Goal: Task Accomplishment & Management: Manage account settings

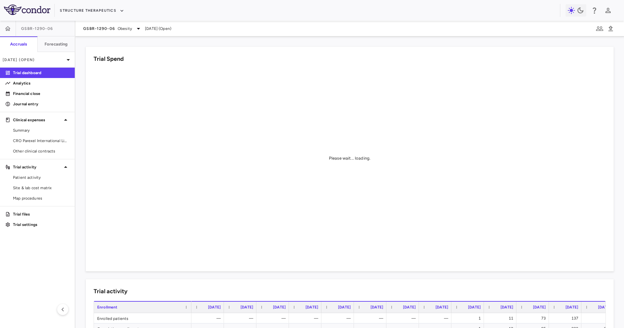
click at [99, 1] on div "Structure Therapeutics" at bounding box center [312, 10] width 624 height 21
click at [107, 7] on button "Structure Therapeutics" at bounding box center [92, 11] width 64 height 10
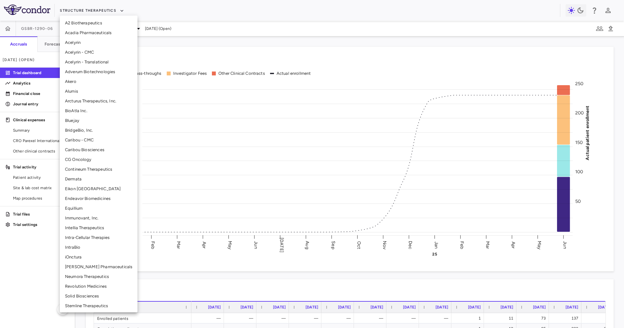
click at [87, 188] on li "Eikon [GEOGRAPHIC_DATA]" at bounding box center [99, 189] width 78 height 10
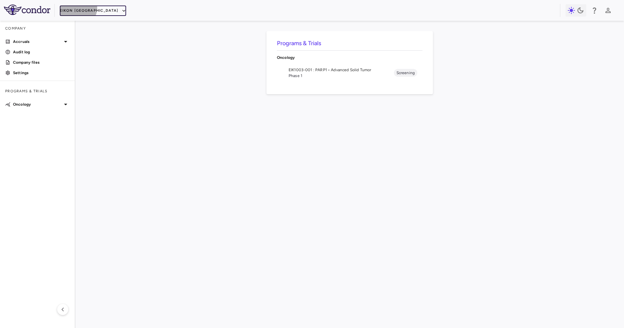
click at [77, 8] on button "Eikon [GEOGRAPHIC_DATA]" at bounding box center [93, 11] width 66 height 10
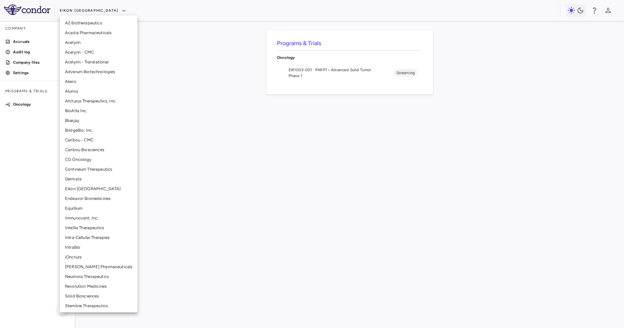
click at [89, 96] on li "Alumis" at bounding box center [99, 91] width 78 height 10
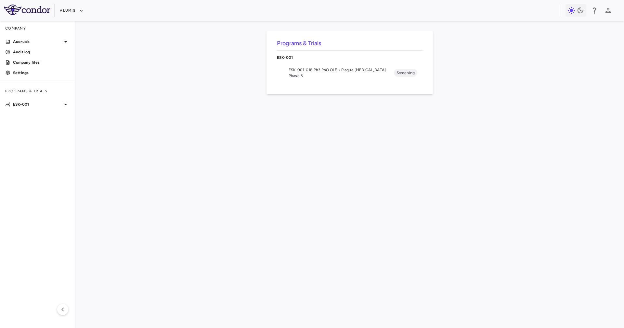
click at [287, 71] on li "ESK-001-018 Ph3 PsO OLE • Plaque [MEDICAL_DATA] Phase 3 Screening" at bounding box center [350, 72] width 146 height 17
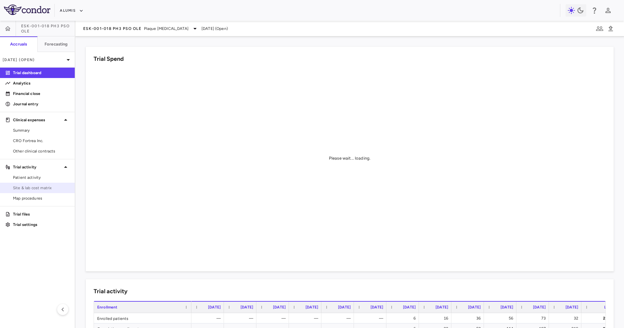
click at [41, 185] on span "Site & lab cost matrix" at bounding box center [41, 188] width 57 height 6
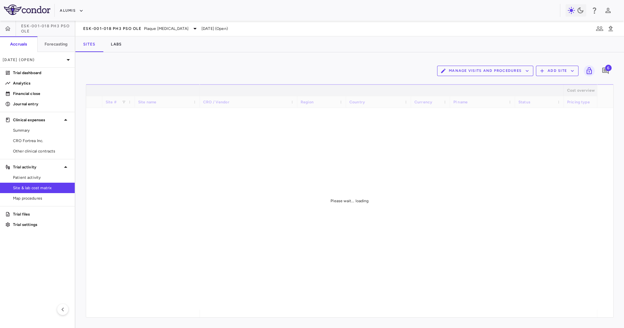
click at [169, 49] on div "Sites Labs" at bounding box center [349, 44] width 549 height 16
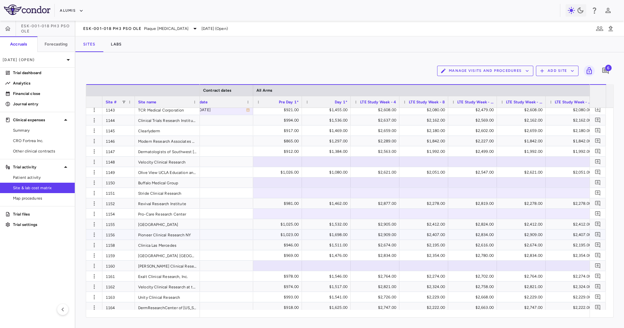
scroll to position [780, 0]
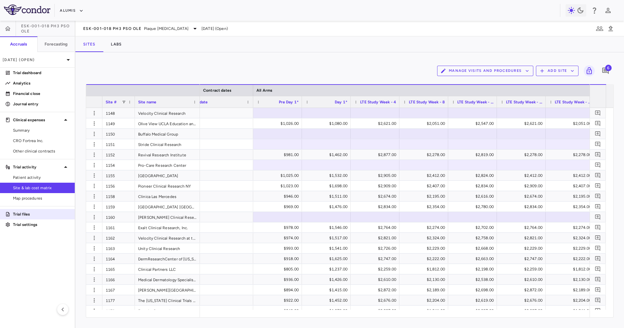
click at [43, 217] on link "Trial files" at bounding box center [37, 214] width 75 height 10
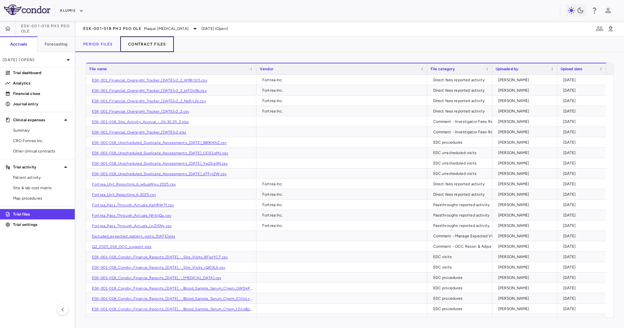
click at [161, 44] on button "Contract Files" at bounding box center [147, 44] width 54 height 16
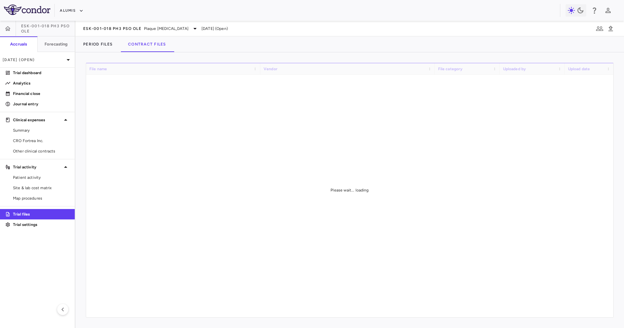
click at [295, 46] on div "Period Files Contract Files" at bounding box center [349, 44] width 549 height 16
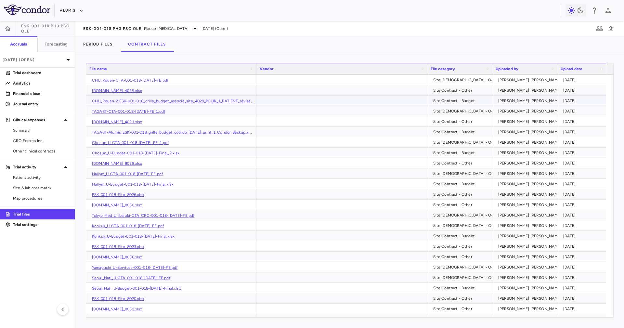
click at [509, 103] on div "[PERSON_NAME] [PERSON_NAME] Colodrero" at bounding box center [539, 101] width 83 height 10
click at [512, 138] on div "[PERSON_NAME] [PERSON_NAME] Colodrero" at bounding box center [539, 142] width 83 height 10
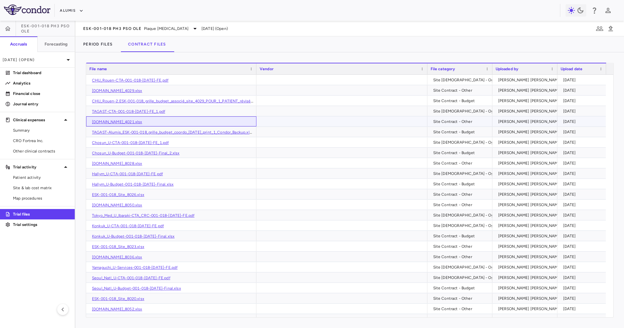
click at [156, 124] on div "[DOMAIN_NAME]_4021.xlsx" at bounding box center [171, 121] width 170 height 10
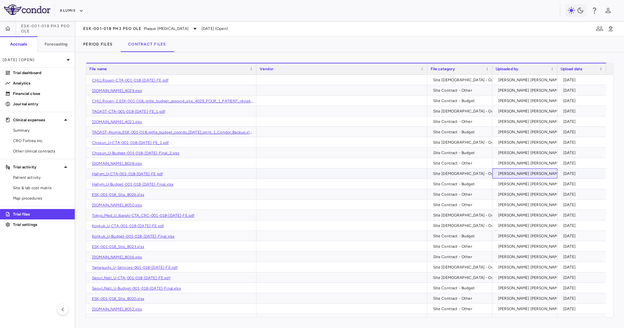
click at [533, 169] on div "[PERSON_NAME] [PERSON_NAME]" at bounding box center [529, 173] width 63 height 10
click at [123, 120] on link "[DOMAIN_NAME]_4021.xlsx" at bounding box center [117, 122] width 50 height 5
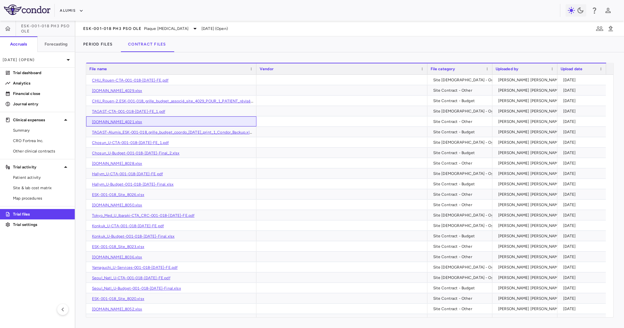
scroll to position [49, 0]
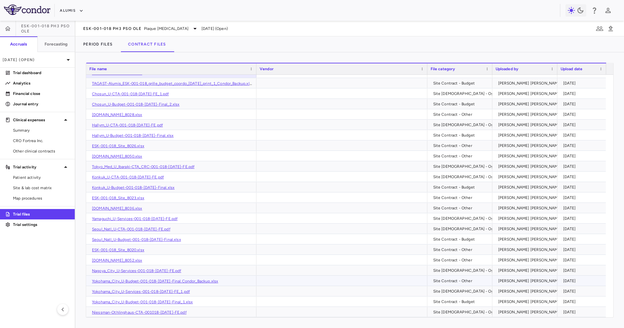
click at [510, 282] on div "[PERSON_NAME] [PERSON_NAME] Colodrero" at bounding box center [539, 281] width 83 height 10
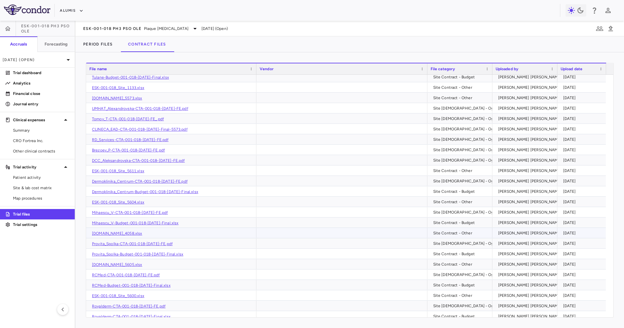
scroll to position [585, 0]
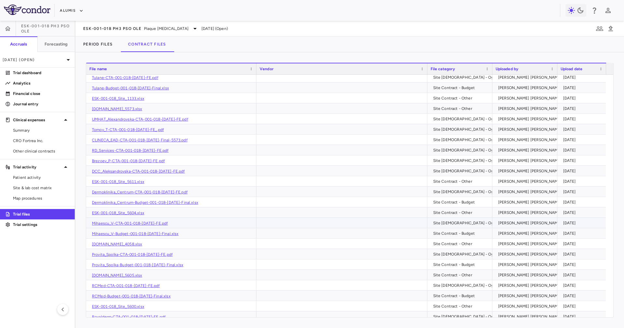
click at [525, 227] on div "[PERSON_NAME] [PERSON_NAME] Colodrero" at bounding box center [539, 223] width 83 height 10
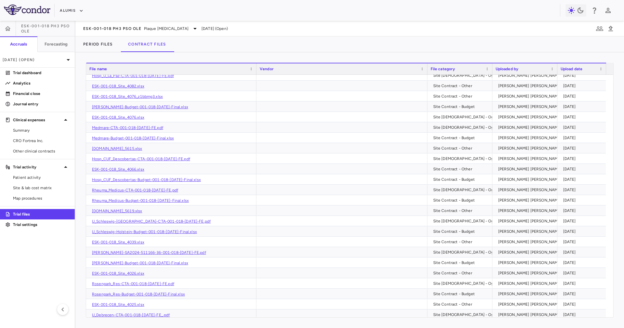
scroll to position [1316, 0]
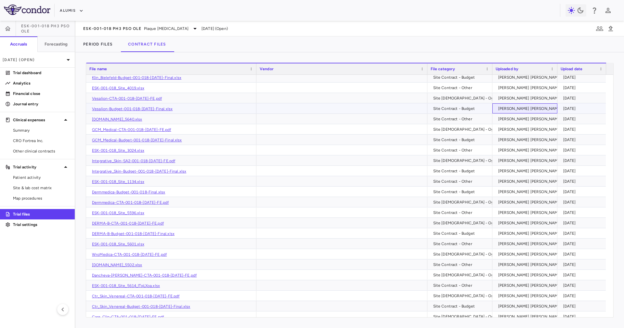
click at [522, 105] on div "[PERSON_NAME] [PERSON_NAME] Colodrero" at bounding box center [539, 108] width 83 height 10
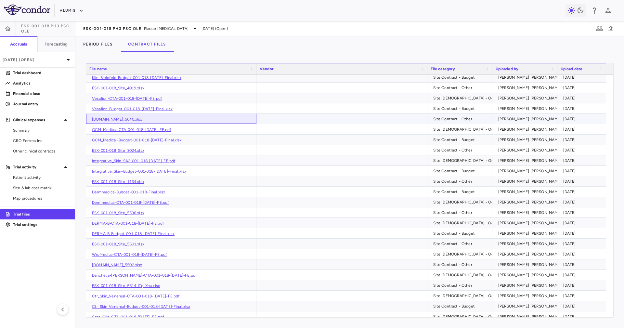
click at [112, 116] on div "[DOMAIN_NAME]_5640.xlsx" at bounding box center [171, 119] width 170 height 10
click at [114, 117] on link "[DOMAIN_NAME]_5640.xlsx" at bounding box center [117, 119] width 50 height 5
click at [53, 186] on span "Site & lab cost matrix" at bounding box center [41, 188] width 57 height 6
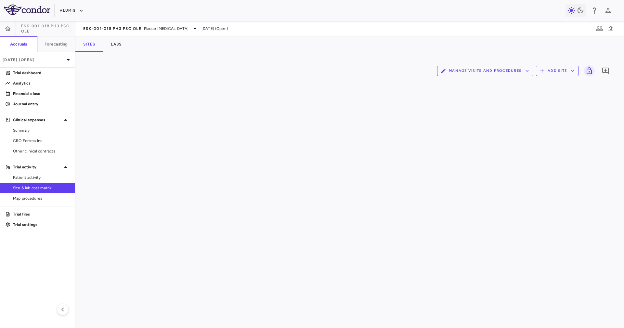
click at [297, 41] on div "Sites Labs" at bounding box center [349, 44] width 549 height 16
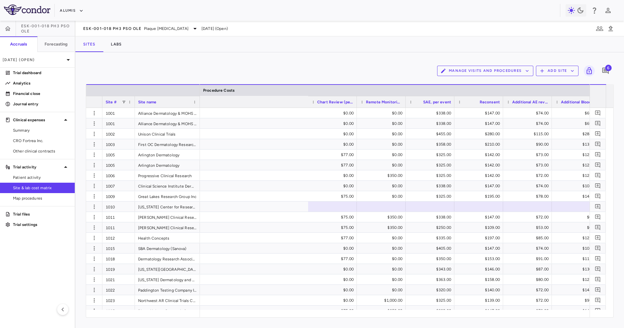
scroll to position [0, 3214]
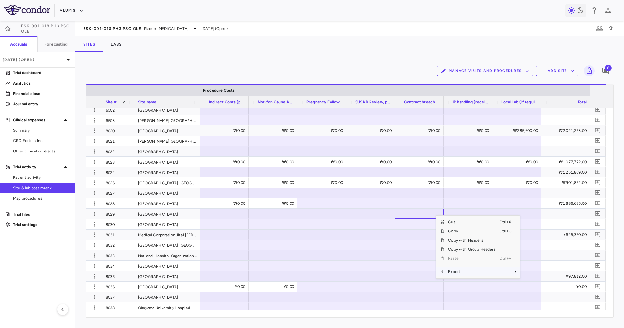
click at [465, 274] on span "Export" at bounding box center [471, 271] width 55 height 9
click at [509, 272] on span "Context Menu" at bounding box center [507, 271] width 14 height 9
click at [542, 284] on span "Excel Export" at bounding box center [541, 283] width 31 height 9
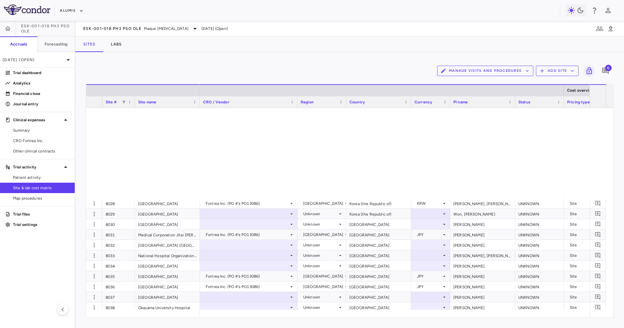
scroll to position [3272, 0]
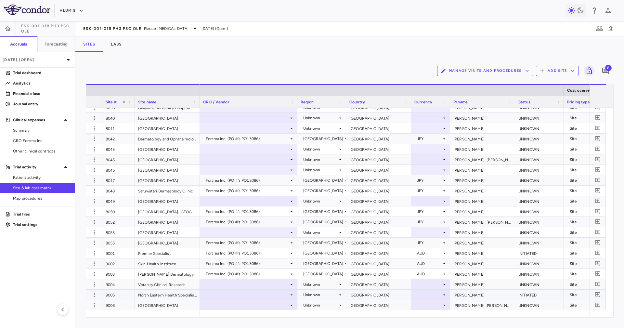
click at [239, 294] on div at bounding box center [248, 294] width 91 height 9
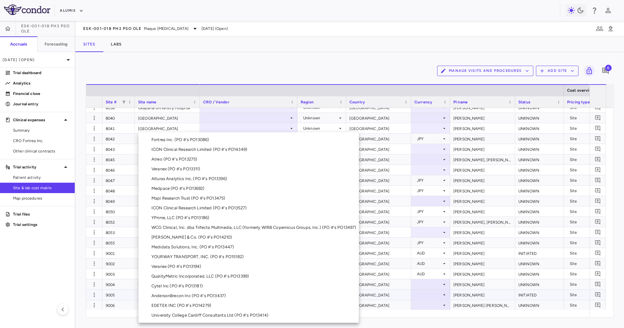
click at [232, 140] on li "Fortrea Inc. (PO #'s PO13086)" at bounding box center [248, 140] width 220 height 10
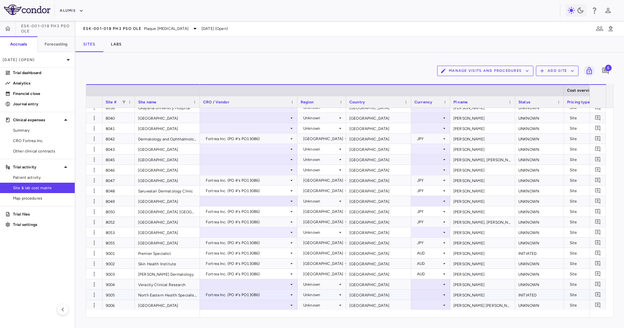
click at [364, 296] on div "[GEOGRAPHIC_DATA]" at bounding box center [378, 295] width 65 height 10
click at [340, 293] on icon at bounding box center [340, 294] width 5 height 5
click at [377, 292] on div at bounding box center [312, 164] width 624 height 328
click at [339, 295] on icon at bounding box center [340, 294] width 5 height 5
click at [330, 297] on div "Unknown" at bounding box center [320, 295] width 34 height 10
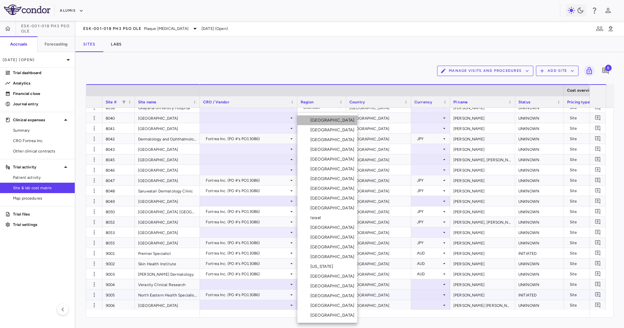
click at [334, 121] on li "[GEOGRAPHIC_DATA]" at bounding box center [327, 120] width 60 height 10
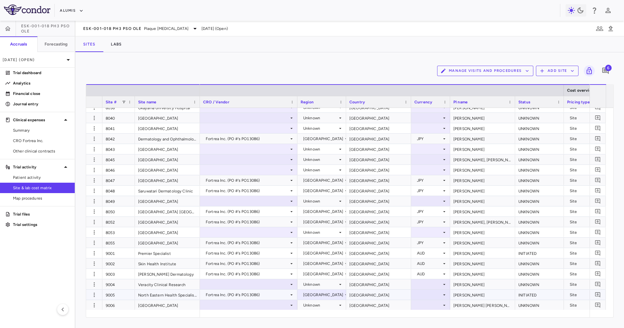
click at [389, 297] on div "[GEOGRAPHIC_DATA]" at bounding box center [378, 295] width 65 height 10
click at [423, 294] on div at bounding box center [430, 294] width 33 height 9
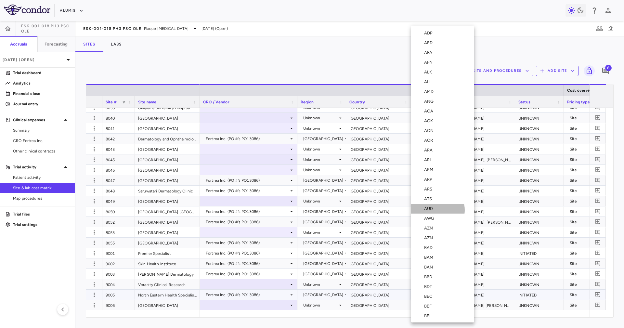
click at [438, 210] on li "AUD" at bounding box center [442, 209] width 63 height 10
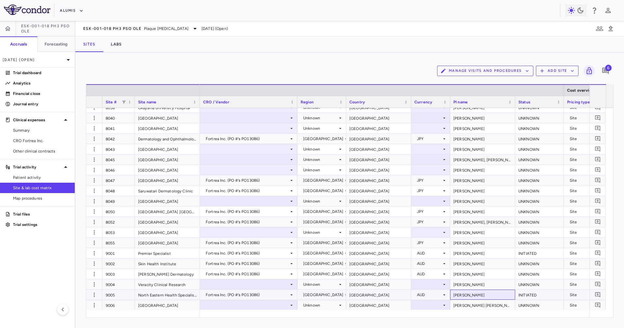
click at [472, 293] on div "[PERSON_NAME]" at bounding box center [482, 295] width 65 height 10
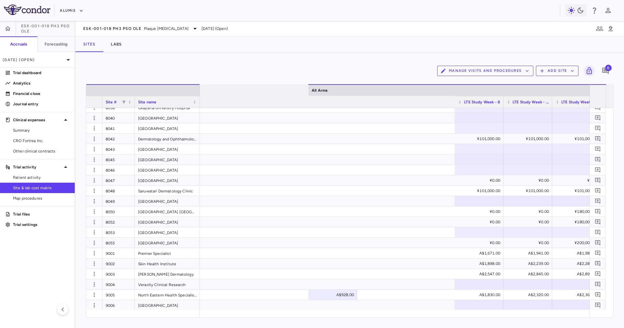
scroll to position [0, 970]
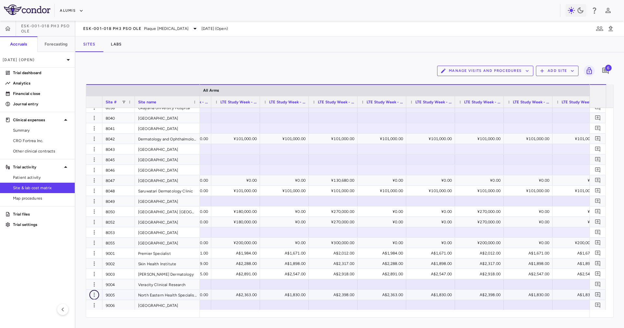
click at [97, 294] on icon "button" at bounding box center [94, 295] width 7 height 7
click at [88, 309] on div "Edit site" at bounding box center [69, 308] width 60 height 12
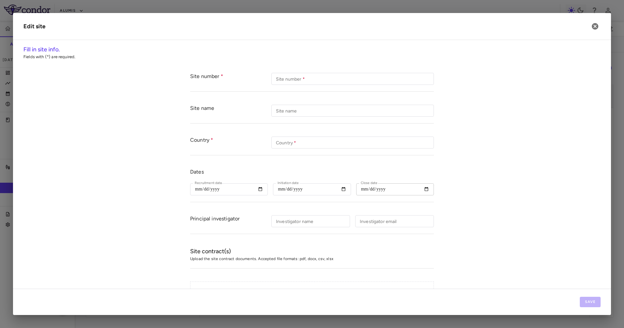
type input "****"
type input "**********"
type input "*********"
type input "**********"
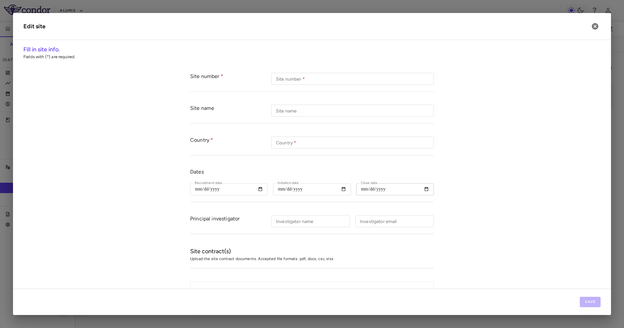
type input "**********"
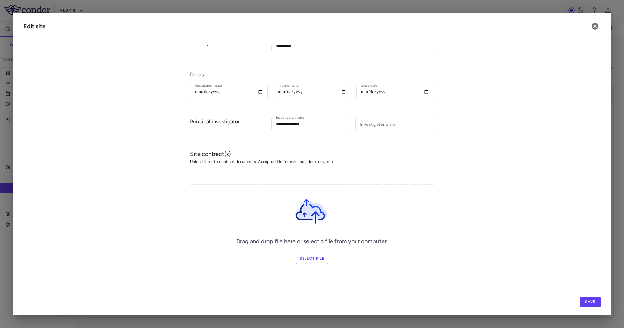
scroll to position [98, 0]
click at [320, 263] on div "Drag and drop file here or select a file from your computer. Select file" at bounding box center [312, 226] width 244 height 85
click at [310, 254] on label "Select file" at bounding box center [312, 258] width 33 height 10
click at [0, 0] on input "Select file" at bounding box center [0, 0] width 0 height 0
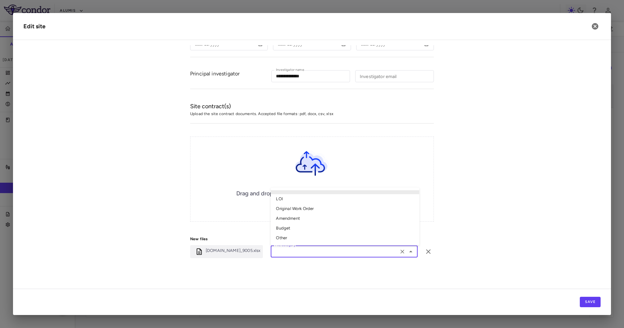
click at [328, 249] on input "File category" at bounding box center [335, 251] width 124 height 8
click at [313, 236] on li "Other" at bounding box center [345, 238] width 149 height 10
type input "*****"
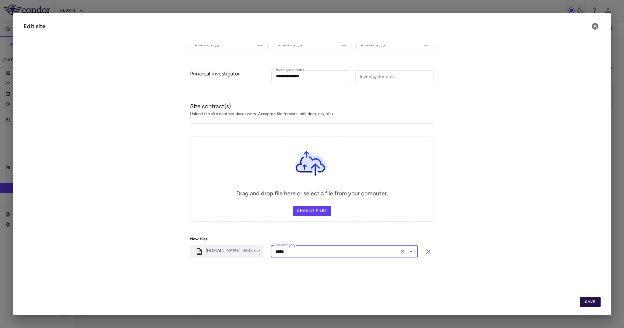
click at [595, 302] on button "Save" at bounding box center [590, 302] width 21 height 10
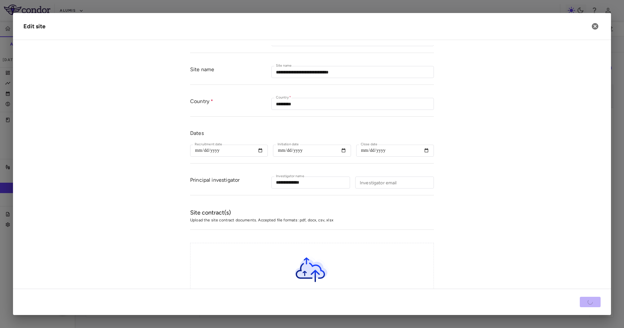
scroll to position [0, 0]
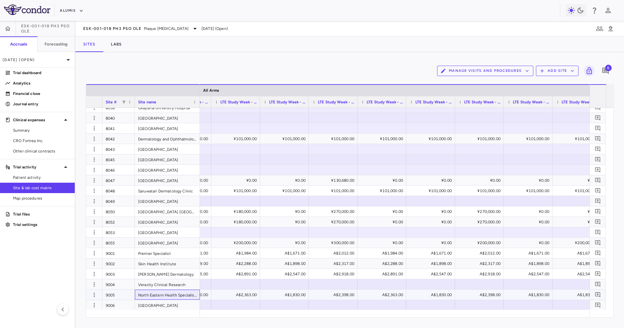
drag, startPoint x: 172, startPoint y: 294, endPoint x: 208, endPoint y: 296, distance: 36.1
click at [172, 295] on div "North Eastern Health Specialists" at bounding box center [167, 295] width 65 height 10
click at [490, 72] on button "Manage Visits and Procedures" at bounding box center [485, 71] width 96 height 10
click at [500, 90] on li "Manage Procedure Categories" at bounding box center [478, 93] width 69 height 10
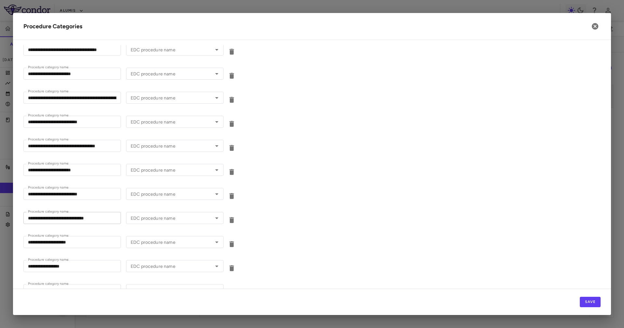
scroll to position [1664, 0]
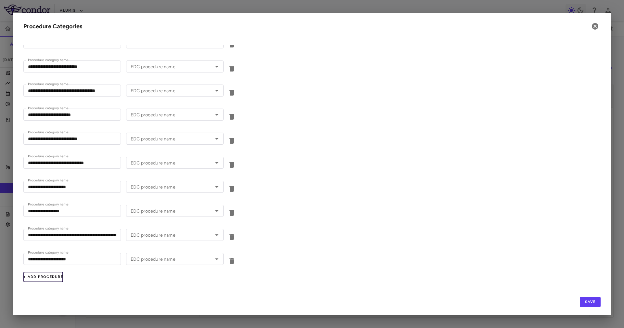
click at [45, 277] on button "+ Add Procedure" at bounding box center [43, 277] width 40 height 10
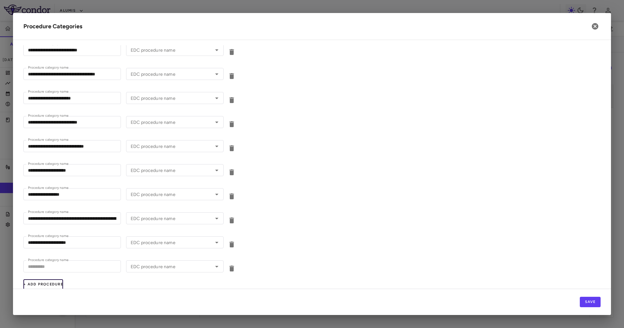
type input "**********"
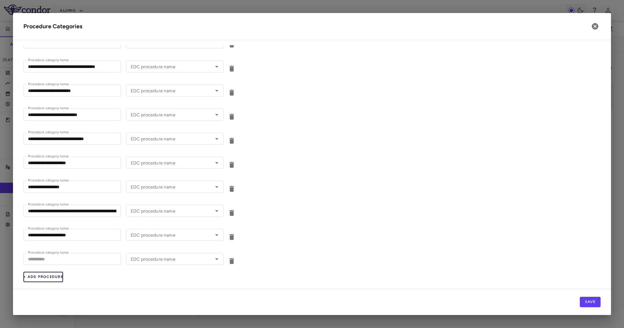
click at [57, 275] on button "+ Add Procedure" at bounding box center [43, 277] width 40 height 10
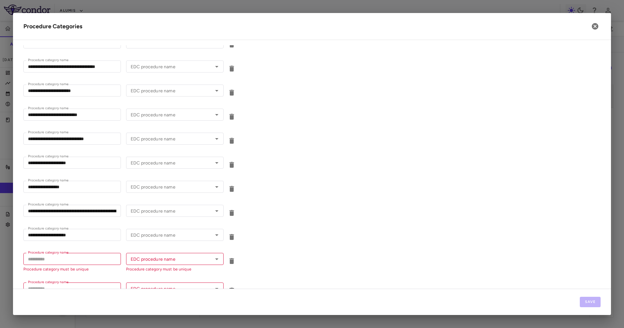
click at [306, 214] on div "**********" at bounding box center [311, 212] width 577 height 24
drag, startPoint x: 59, startPoint y: 259, endPoint x: 70, endPoint y: 253, distance: 12.2
click at [59, 259] on input "Procedure category name" at bounding box center [72, 259] width 98 height 12
paste input "**********"
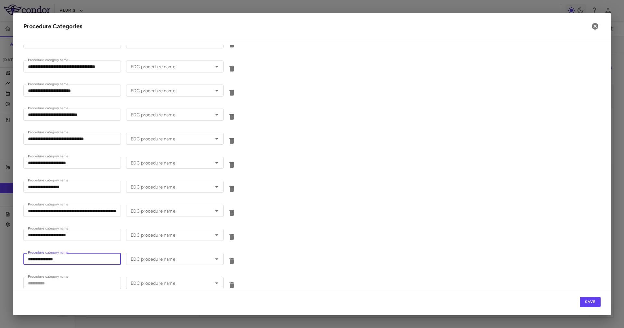
type input "**********"
click at [339, 236] on div "**********" at bounding box center [311, 236] width 577 height 24
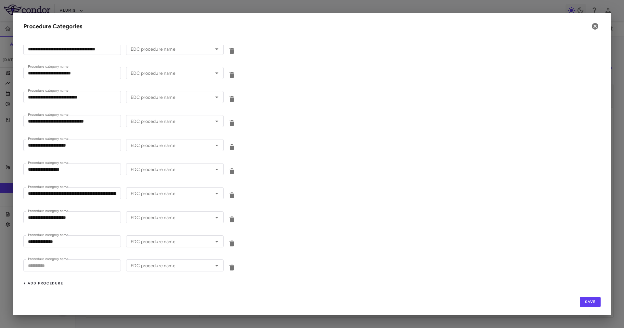
scroll to position [1712, 0]
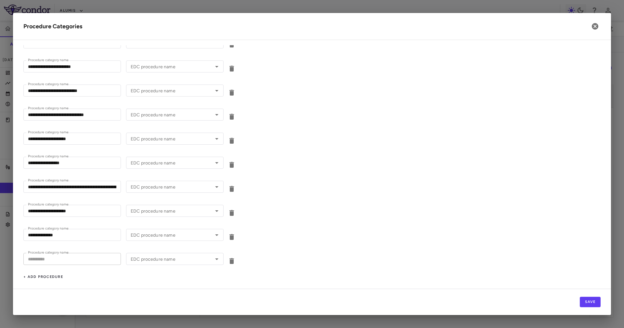
click at [76, 253] on input "Procedure category name" at bounding box center [72, 259] width 98 height 12
paste input "**********"
type input "**********"
click at [334, 200] on div "**********" at bounding box center [311, 212] width 577 height 24
click at [589, 301] on button "Save" at bounding box center [590, 302] width 21 height 10
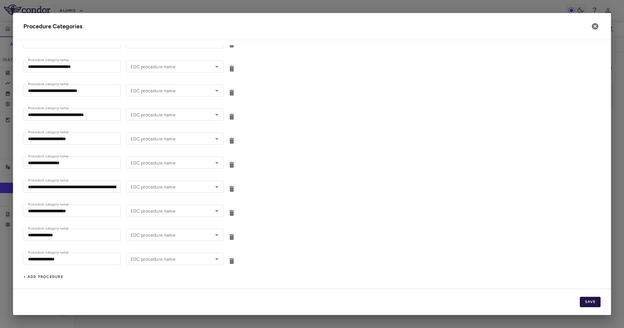
click at [597, 302] on button "Save" at bounding box center [590, 302] width 21 height 10
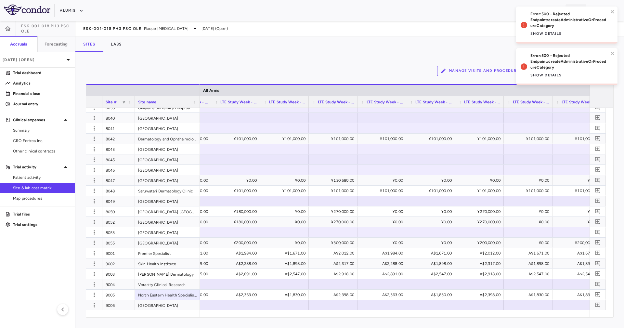
click at [576, 319] on div "Manage Visits and Procedures Add Site 6 Drag here to set row groups Drag here t…" at bounding box center [349, 190] width 549 height 276
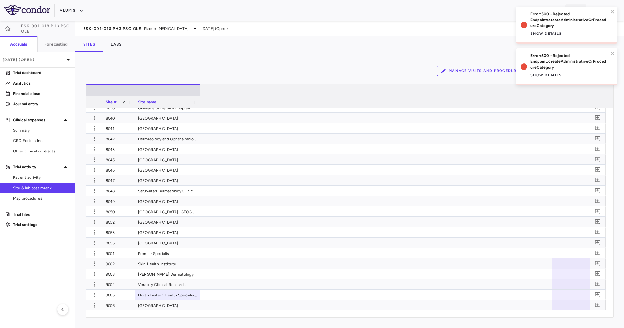
scroll to position [0, 6199]
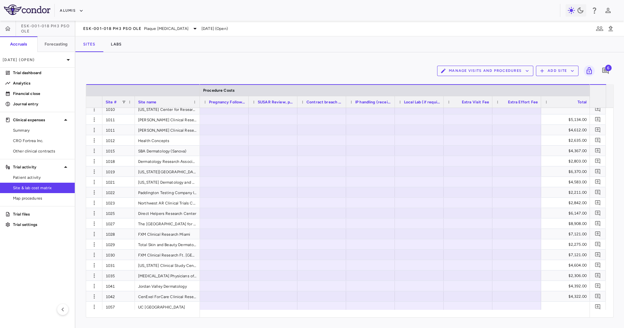
scroll to position [244, 0]
click at [577, 320] on div "Manage Visits and Procedures Add Site 6 Drag here to set row groups Drag here t…" at bounding box center [349, 190] width 549 height 276
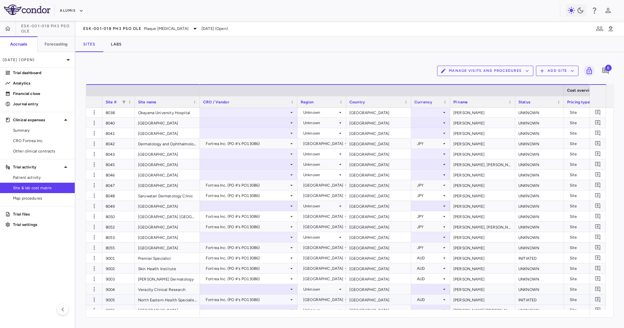
scroll to position [0, 0]
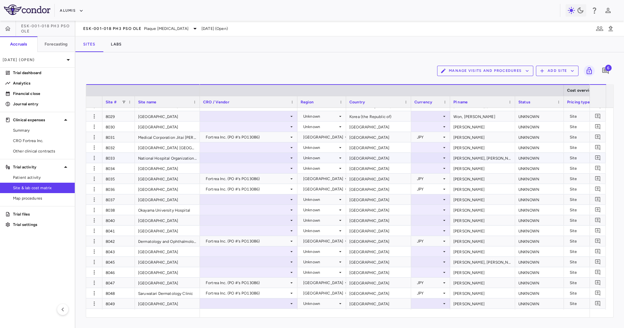
click at [209, 157] on div at bounding box center [248, 157] width 91 height 9
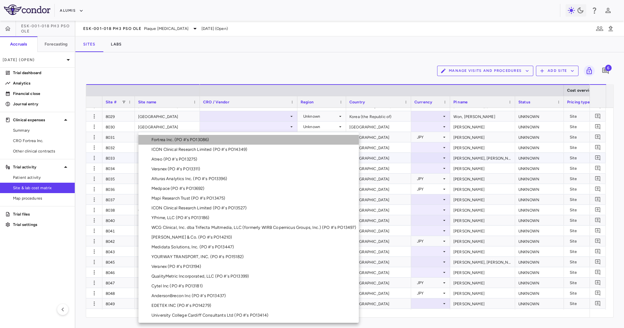
click at [221, 138] on li "Fortrea Inc. (PO #'s PO13086)" at bounding box center [248, 140] width 220 height 10
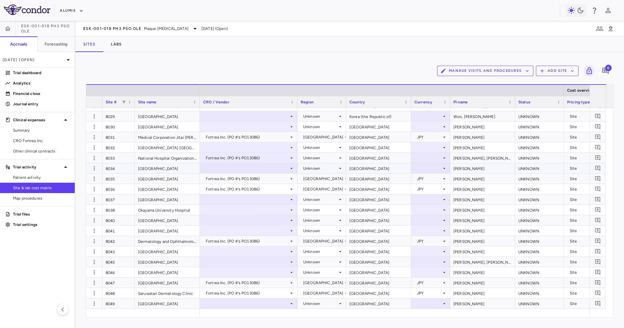
click at [382, 164] on div "[GEOGRAPHIC_DATA]" at bounding box center [378, 168] width 65 height 10
click at [365, 156] on div "[GEOGRAPHIC_DATA]" at bounding box center [378, 158] width 65 height 10
click at [323, 157] on div "Unknown" at bounding box center [320, 158] width 34 height 10
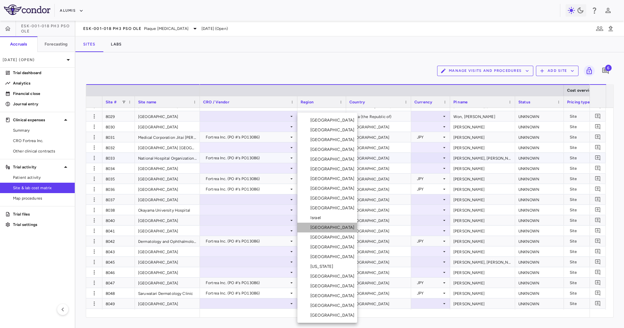
click at [335, 228] on li "[GEOGRAPHIC_DATA]" at bounding box center [327, 228] width 60 height 10
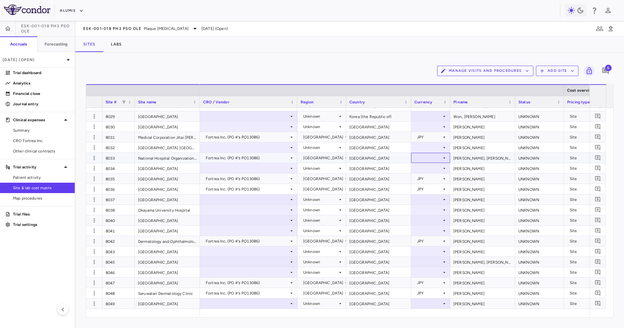
click at [414, 156] on div at bounding box center [430, 157] width 33 height 9
click at [431, 156] on div at bounding box center [430, 157] width 33 height 9
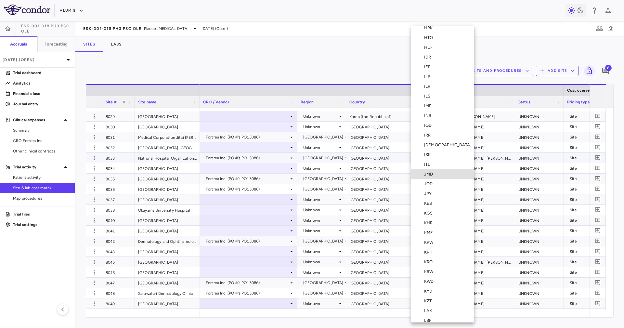
click at [430, 191] on div "JPY" at bounding box center [429, 194] width 10 height 6
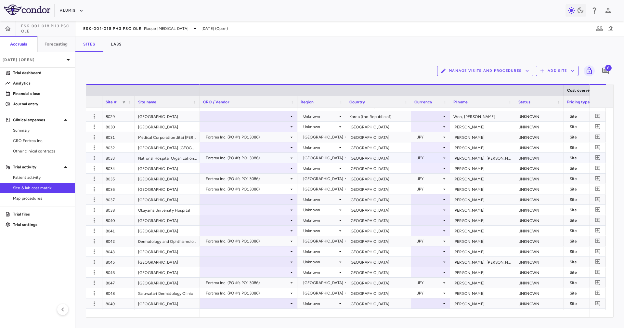
click at [387, 160] on div "[GEOGRAPHIC_DATA]" at bounding box center [378, 158] width 65 height 10
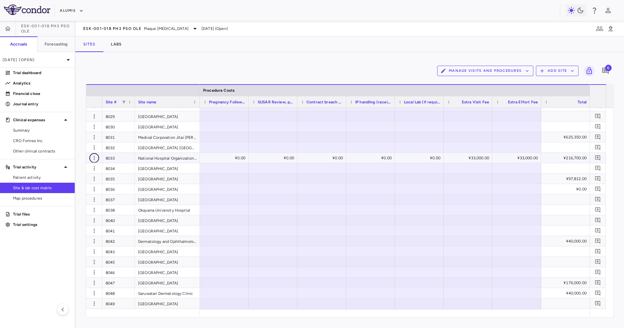
click at [97, 159] on icon "button" at bounding box center [94, 158] width 7 height 7
click at [97, 187] on div "Edit site" at bounding box center [69, 183] width 60 height 12
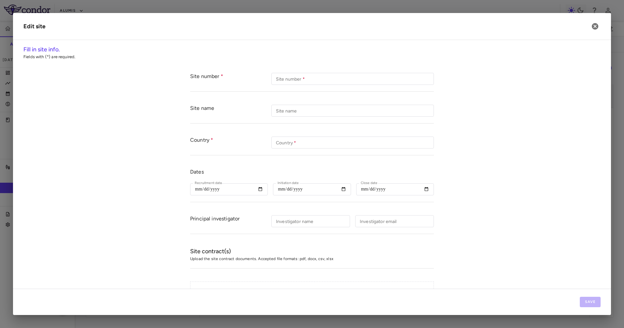
type input "****"
type input "**********"
type input "*****"
type input "**********"
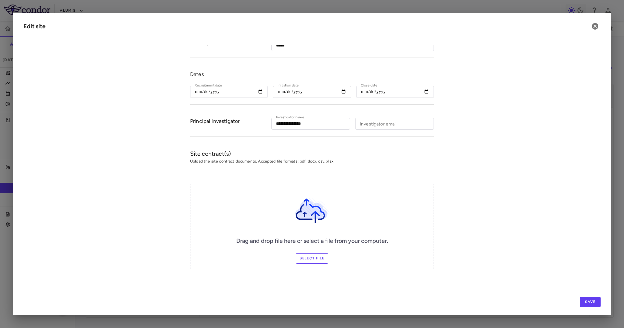
click at [297, 245] on div "Drag and drop file here or select a file from your computer. Select file" at bounding box center [312, 226] width 244 height 85
click at [311, 257] on label "Select file" at bounding box center [312, 258] width 33 height 10
click at [0, 0] on input "Select file" at bounding box center [0, 0] width 0 height 0
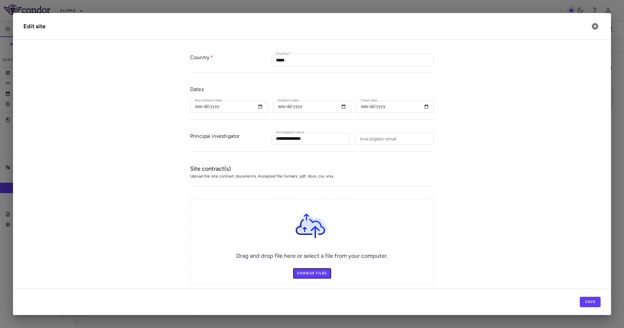
scroll to position [148, 0]
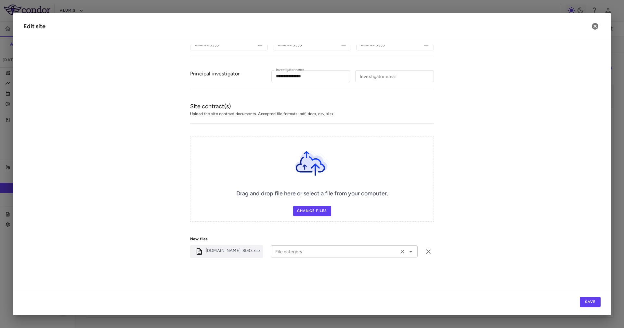
click at [282, 248] on div "File category File category" at bounding box center [344, 251] width 147 height 12
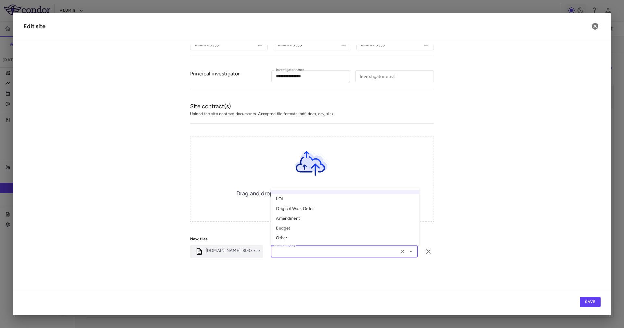
click at [281, 239] on li "Other" at bounding box center [345, 238] width 149 height 10
type input "*****"
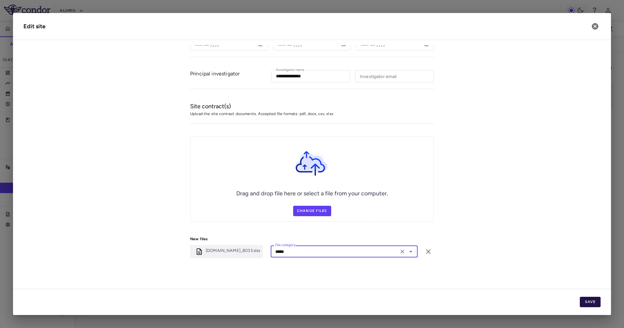
click at [586, 297] on button "Save" at bounding box center [590, 302] width 21 height 10
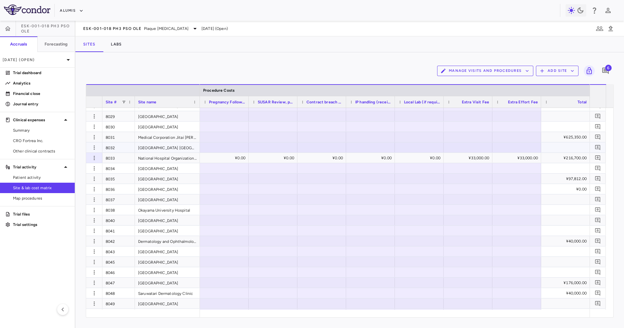
click at [117, 154] on div "8033" at bounding box center [118, 158] width 33 height 10
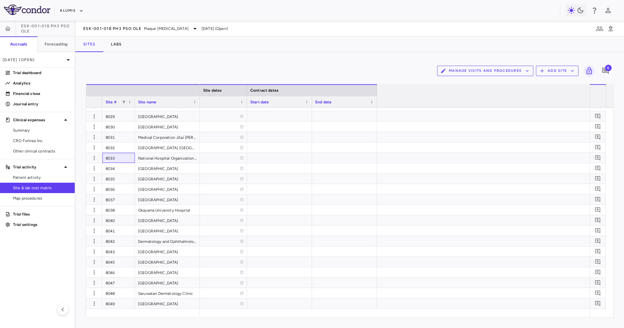
scroll to position [0, 0]
